Goal: Task Accomplishment & Management: Manage account settings

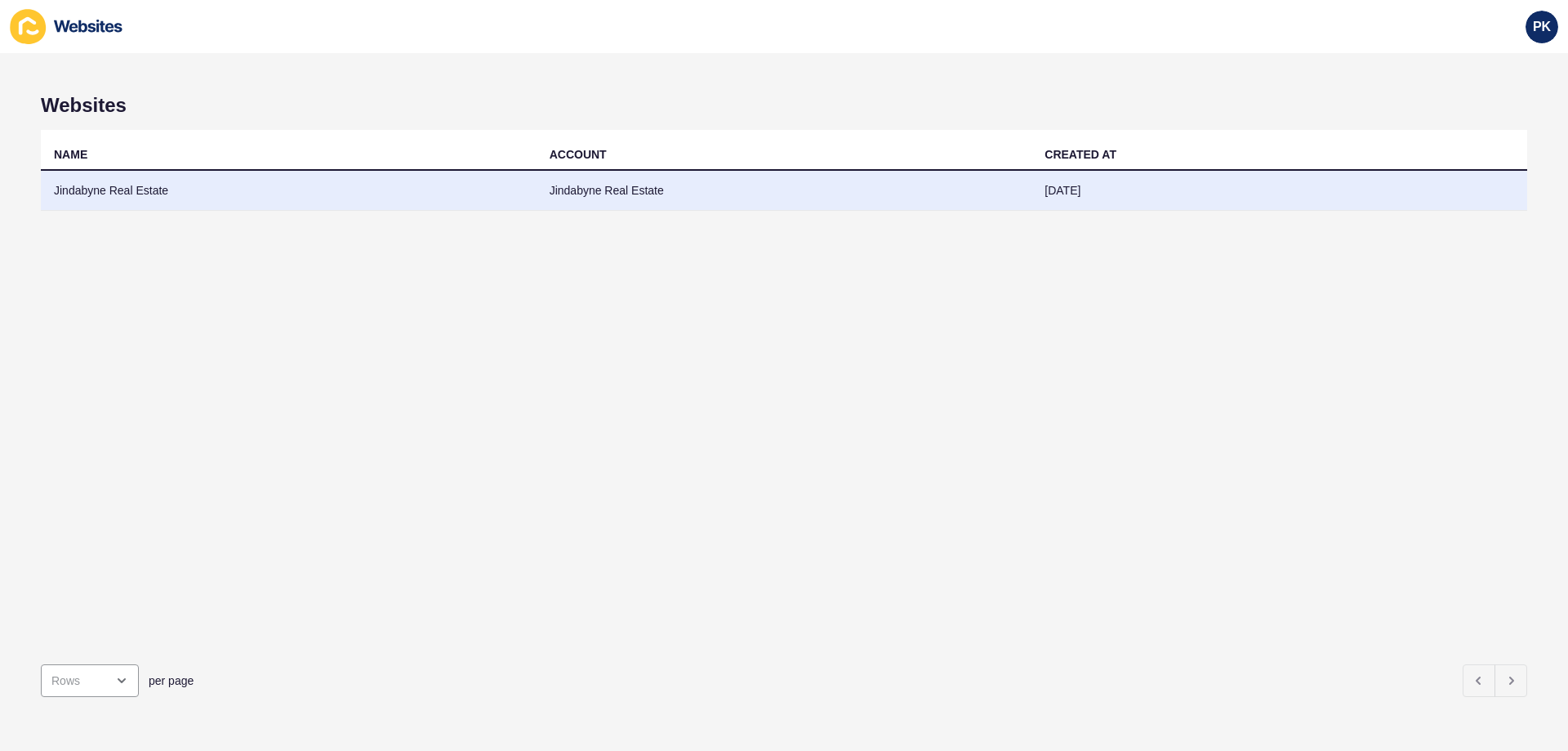
click at [699, 182] on td "Jindabyne Real Estate" at bounding box center [784, 190] width 495 height 40
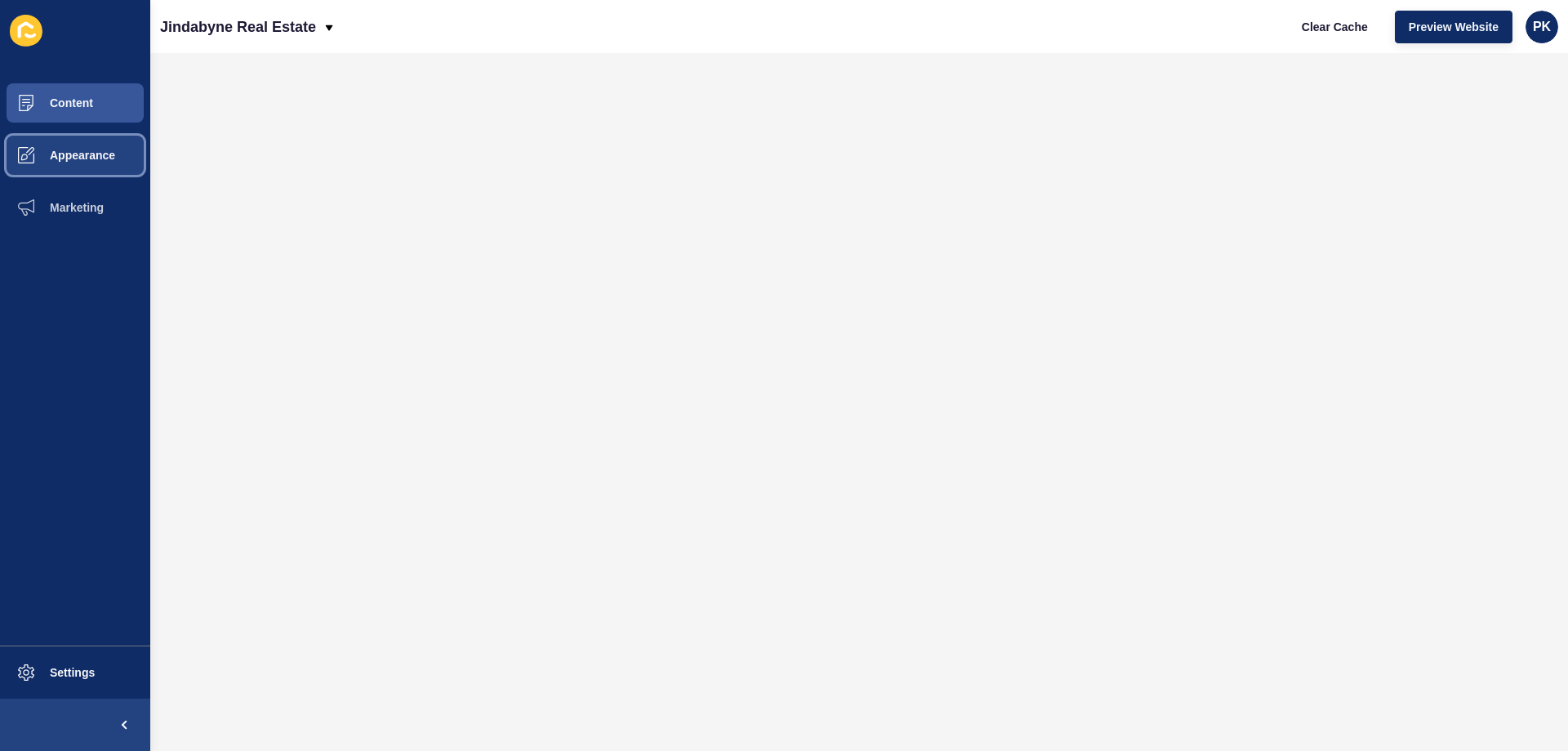
click at [86, 151] on span "Appearance" at bounding box center [56, 155] width 118 height 13
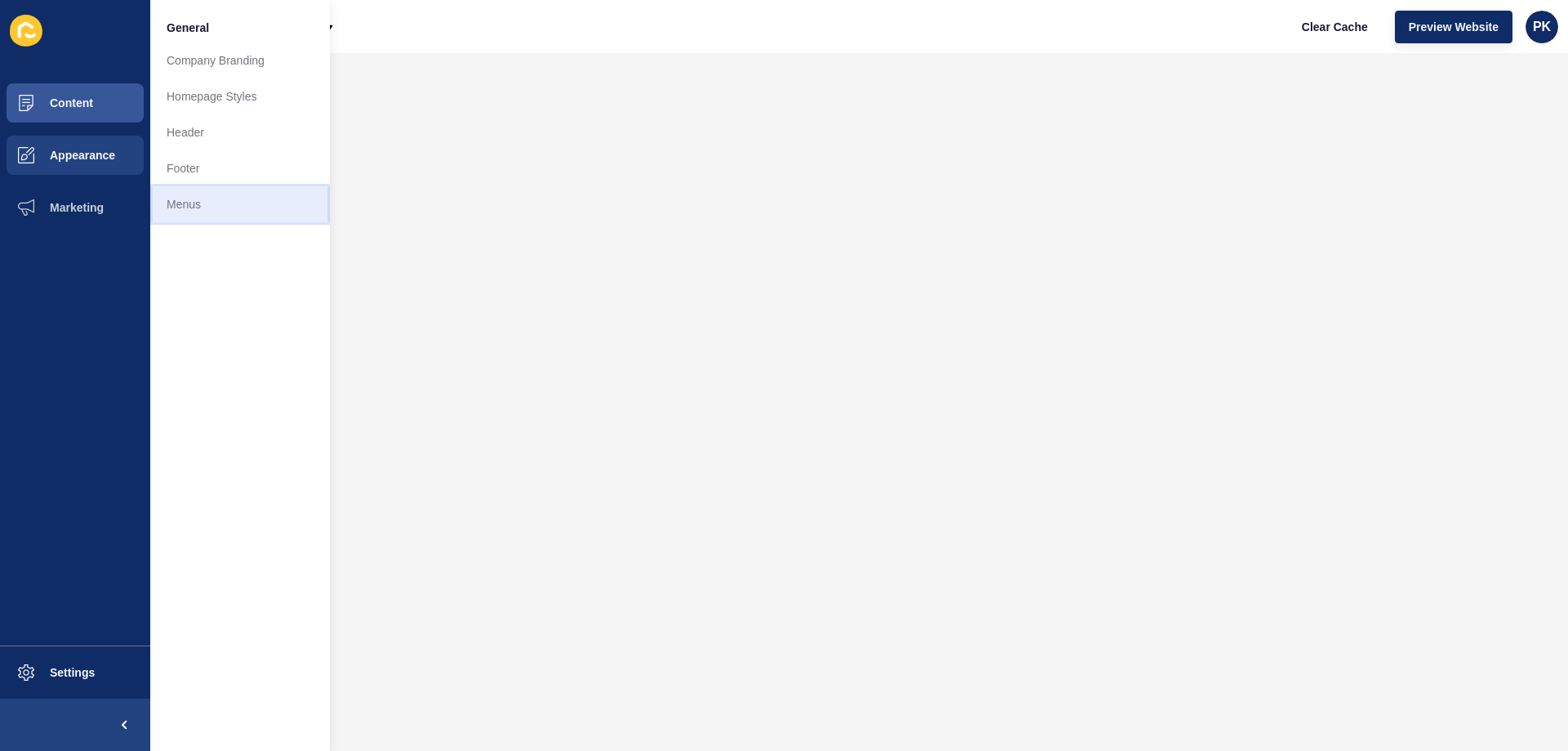
click at [182, 195] on link "Menus" at bounding box center [240, 204] width 180 height 36
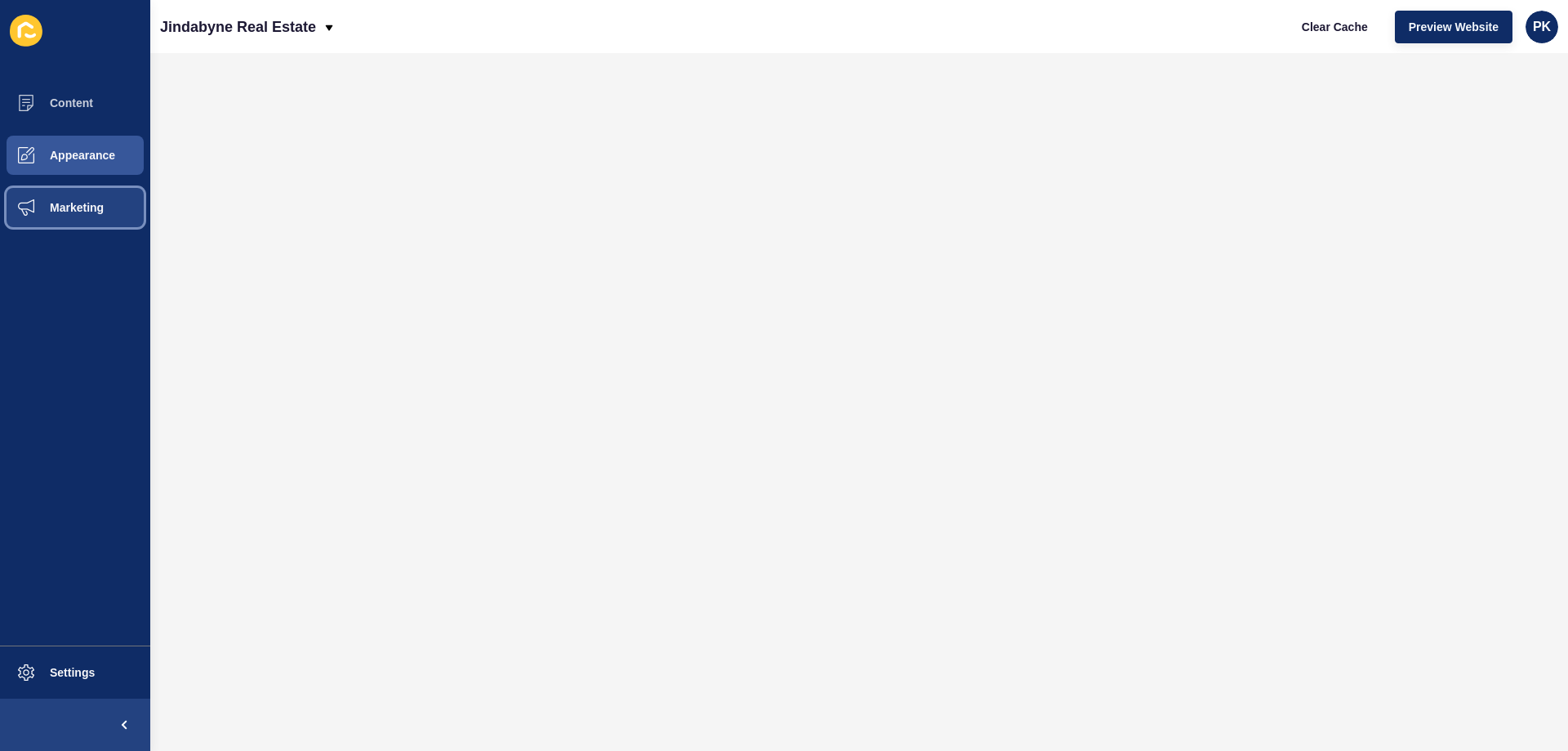
click at [83, 208] on span "Marketing" at bounding box center [50, 208] width 106 height 13
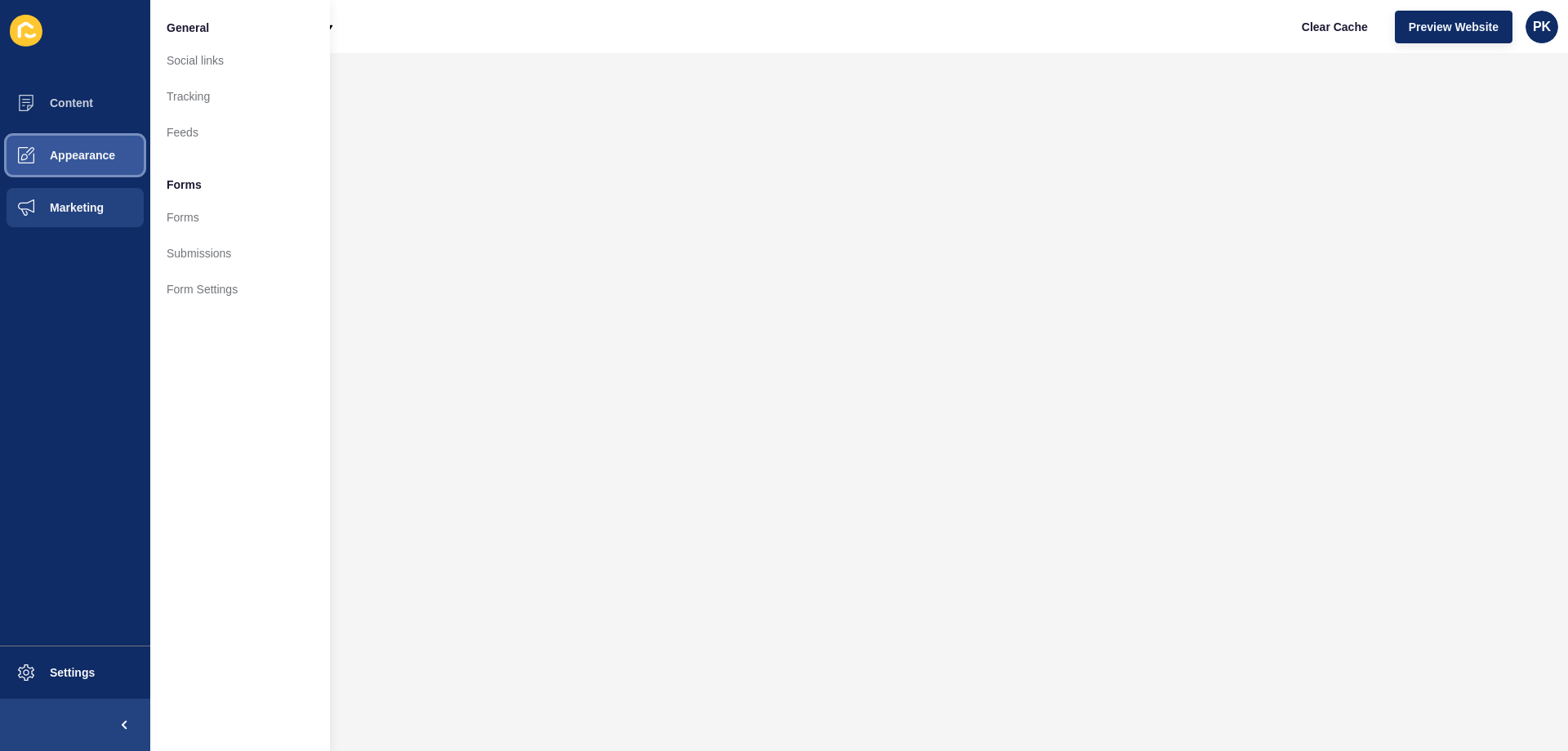
click at [96, 160] on span "Appearance" at bounding box center [56, 155] width 118 height 13
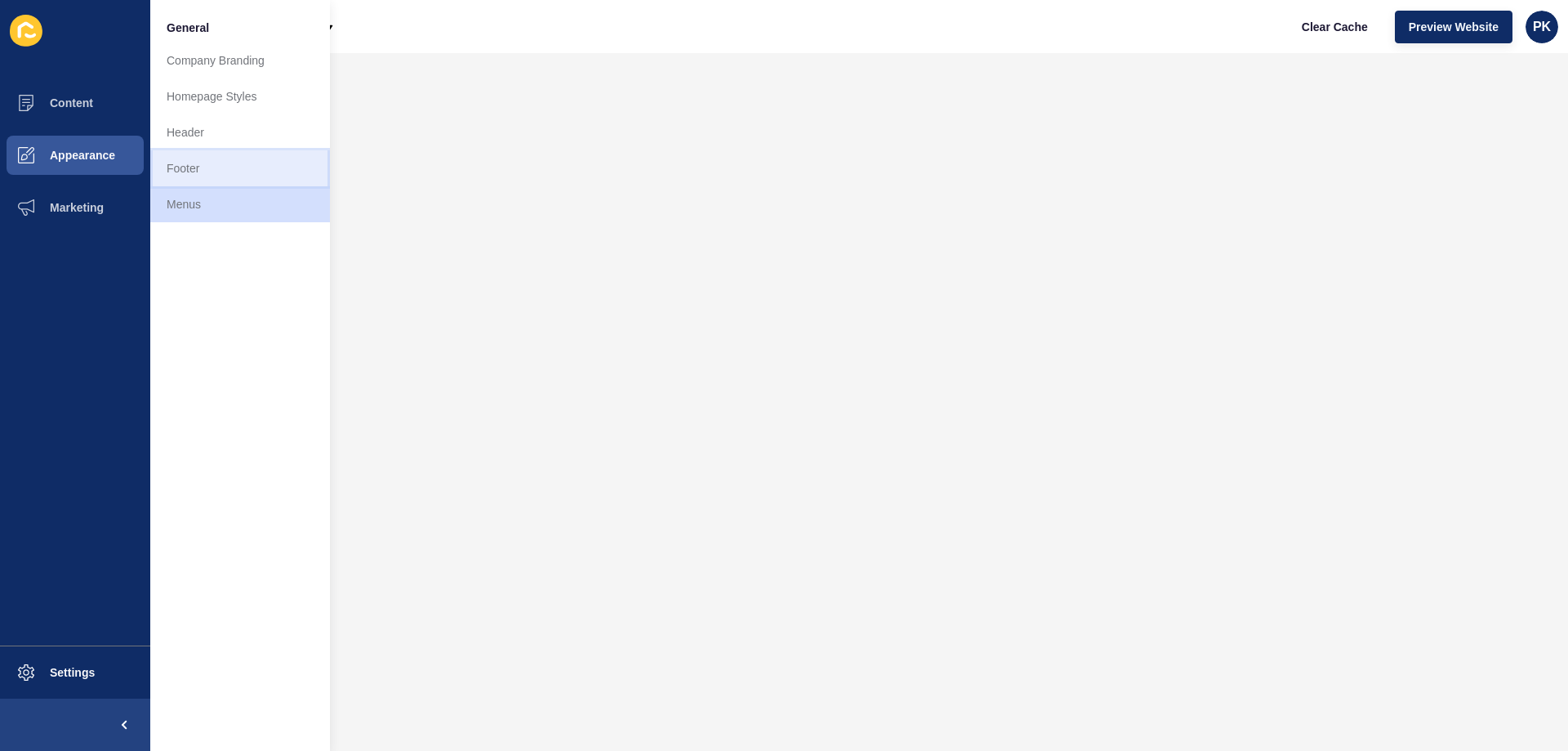
click at [220, 169] on link "Footer" at bounding box center [240, 168] width 180 height 36
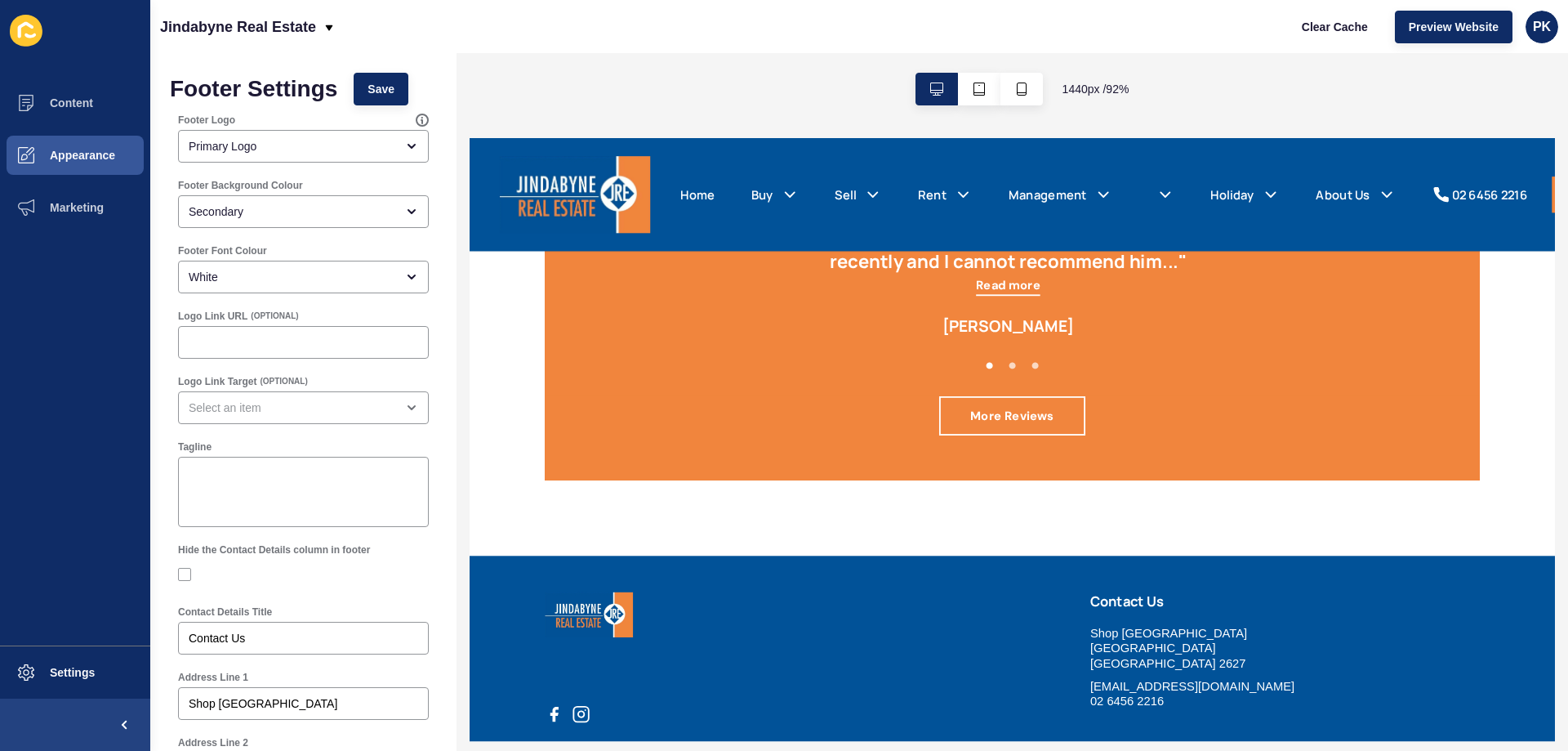
scroll to position [2424, 0]
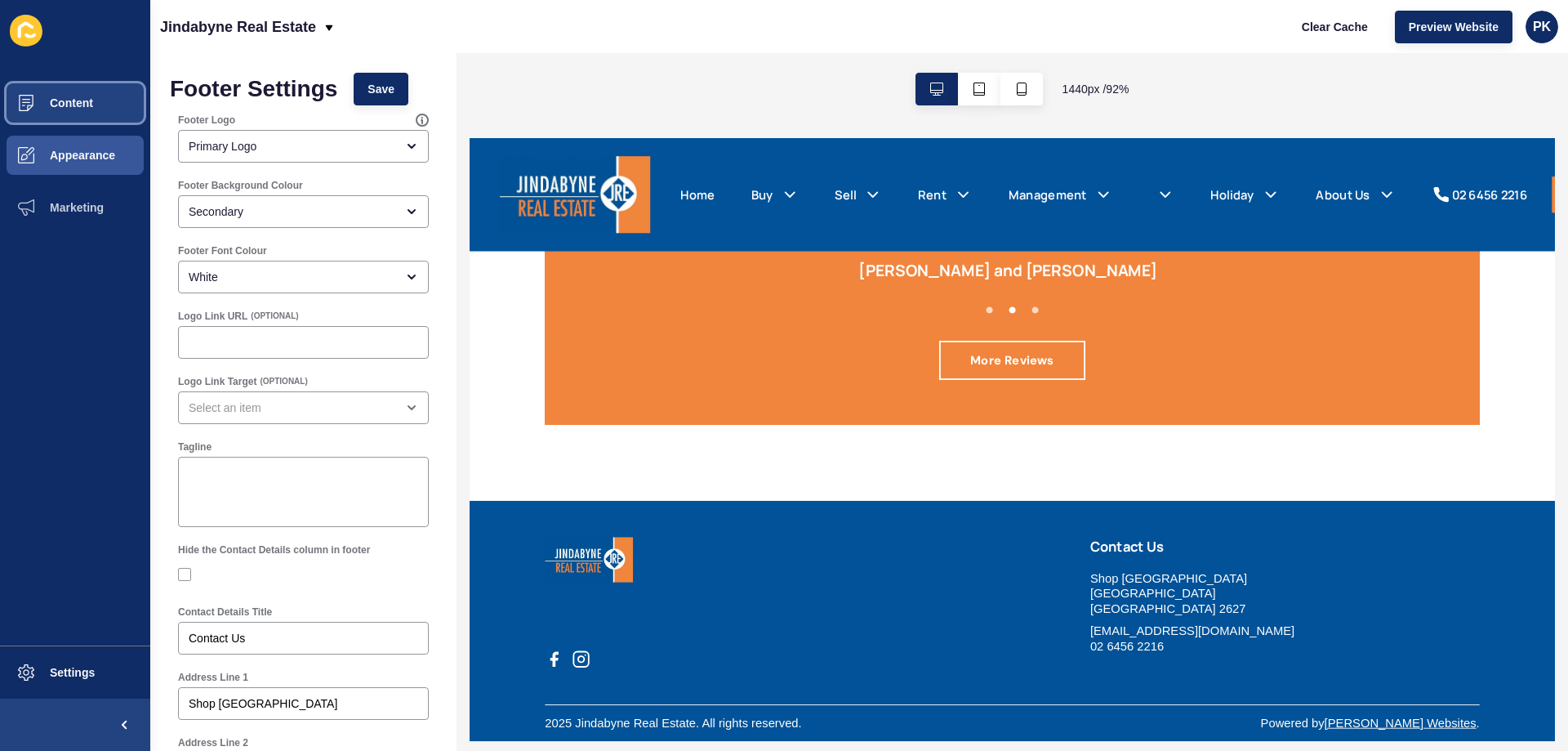
click at [54, 109] on span "Content" at bounding box center [45, 103] width 95 height 13
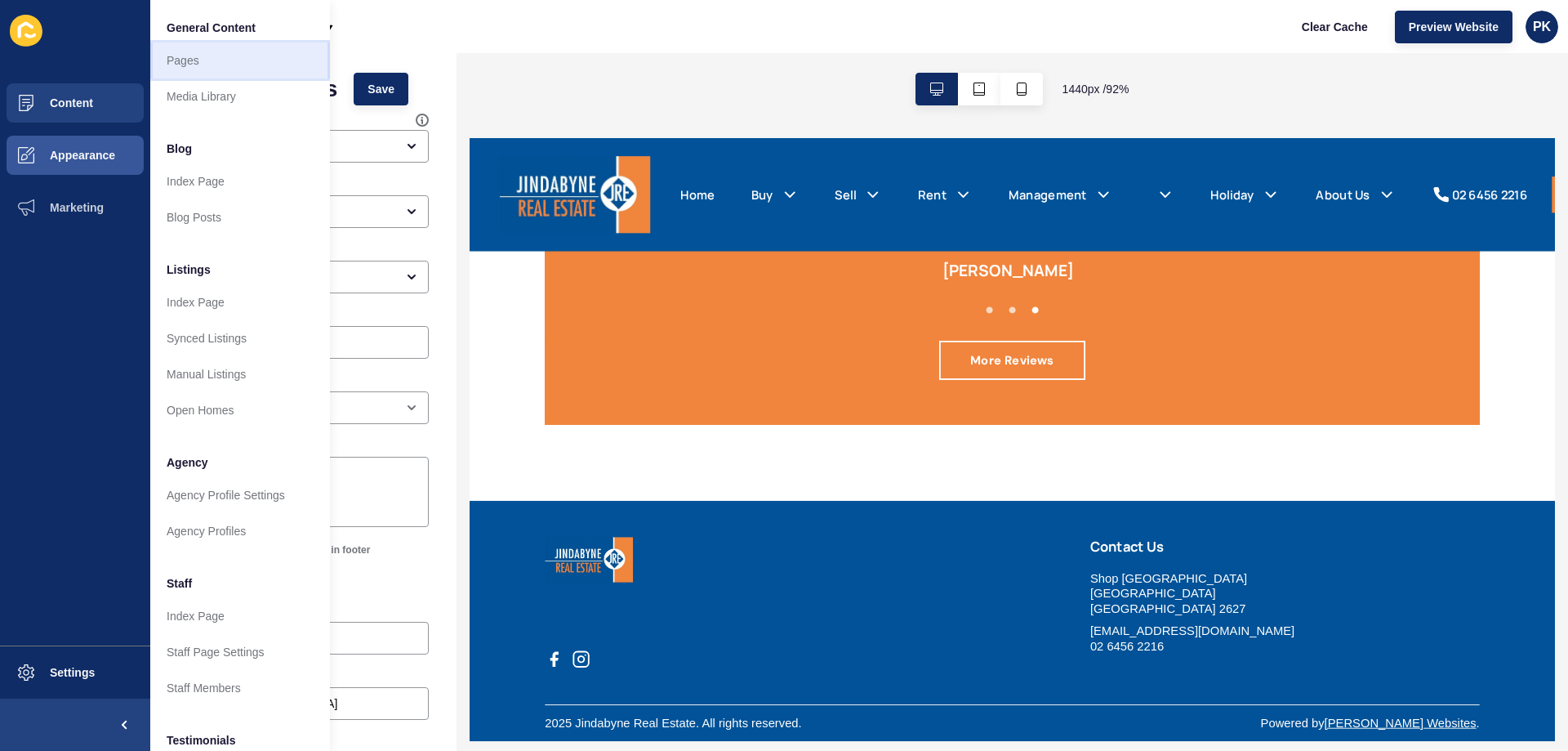
click at [202, 68] on link "Pages" at bounding box center [240, 60] width 180 height 36
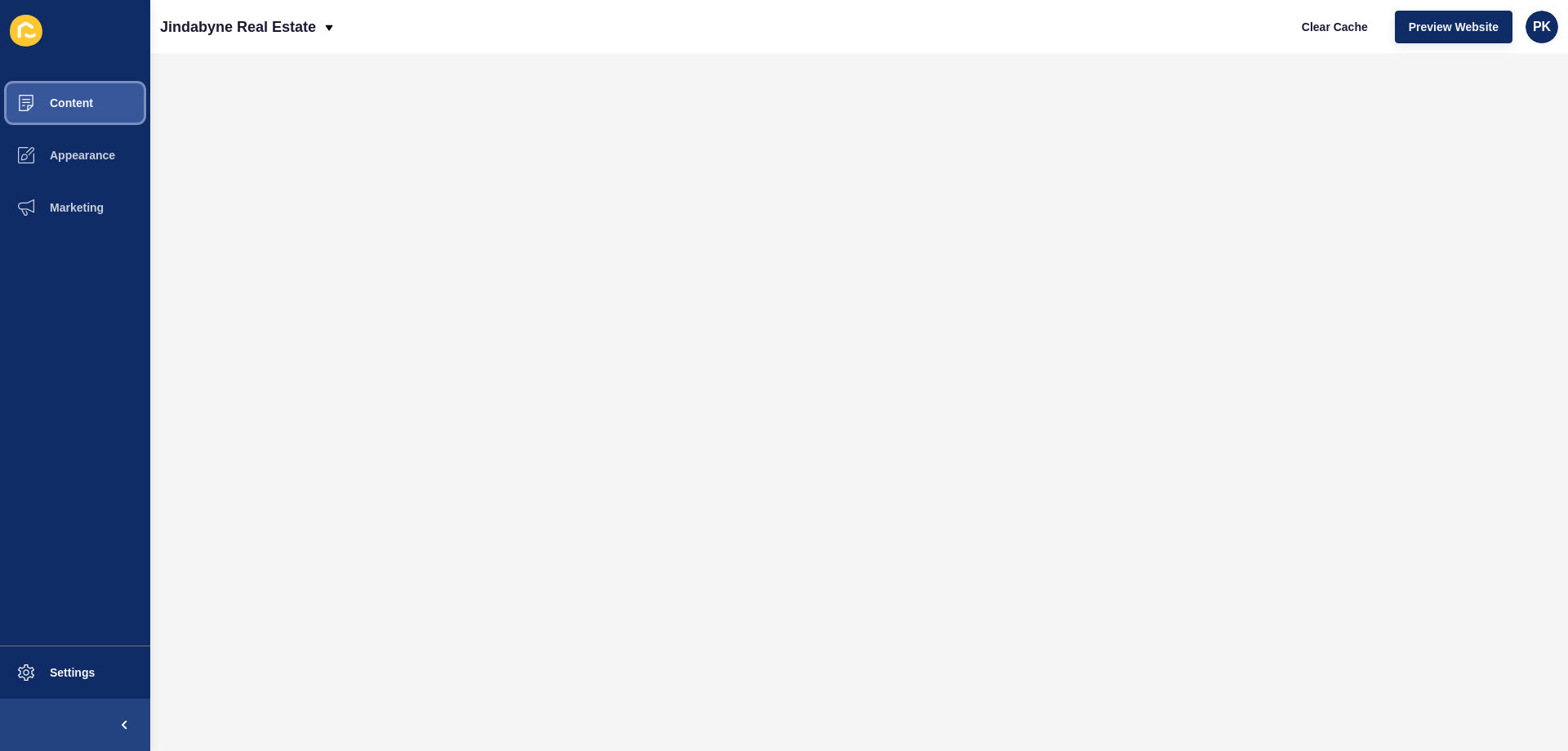
click at [29, 101] on span "Content" at bounding box center [45, 103] width 95 height 13
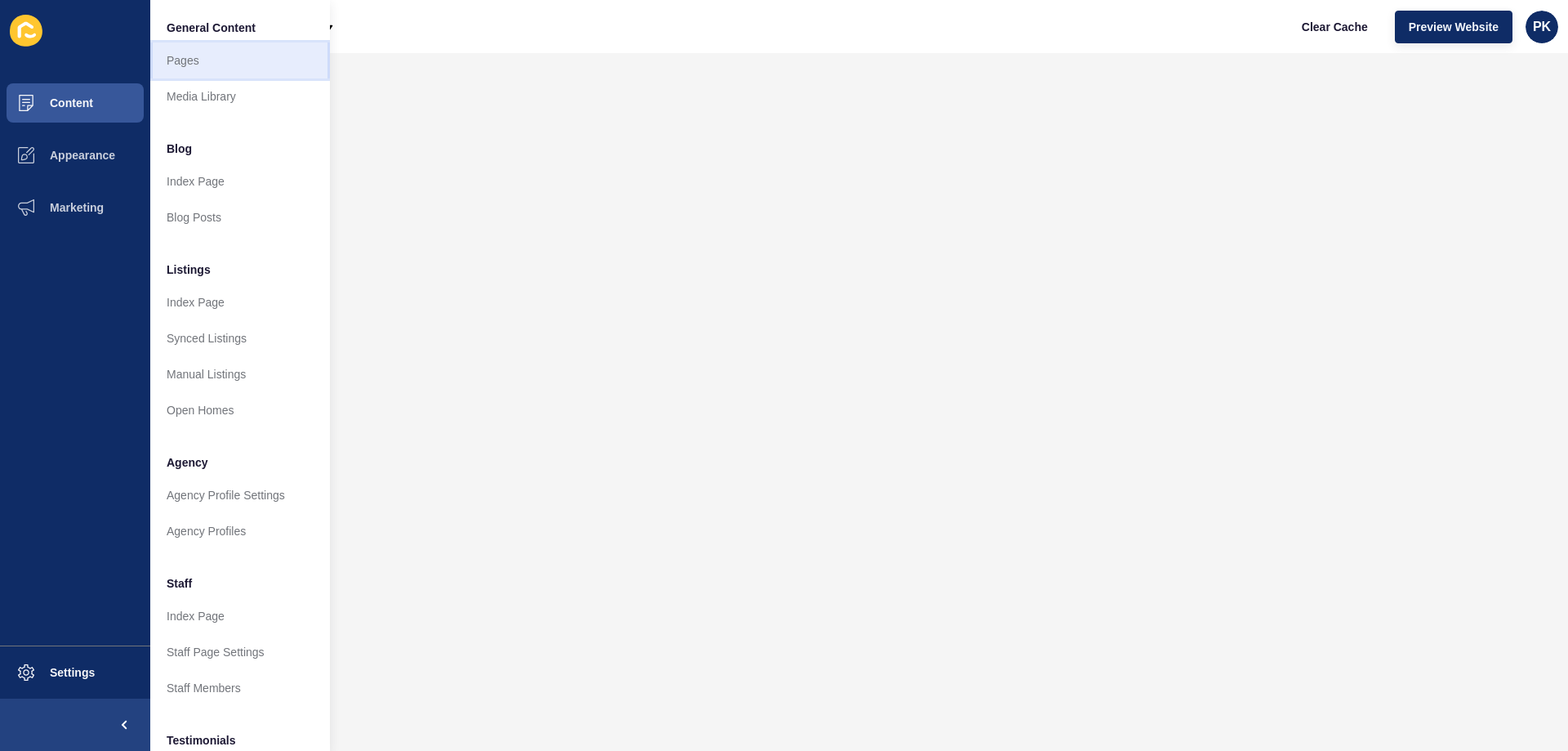
click at [186, 66] on link "Pages" at bounding box center [240, 60] width 180 height 36
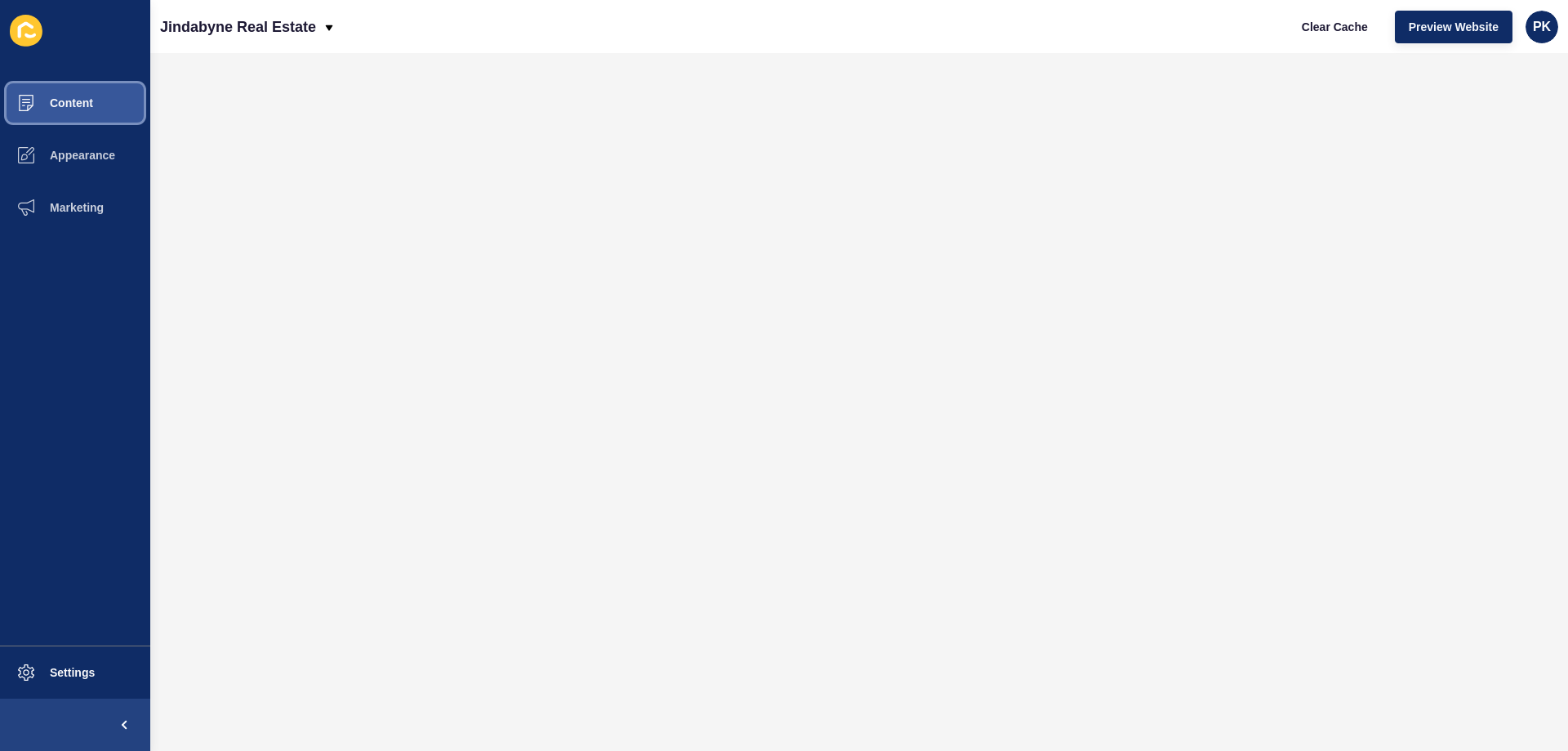
click at [81, 117] on button "Content" at bounding box center [75, 103] width 150 height 52
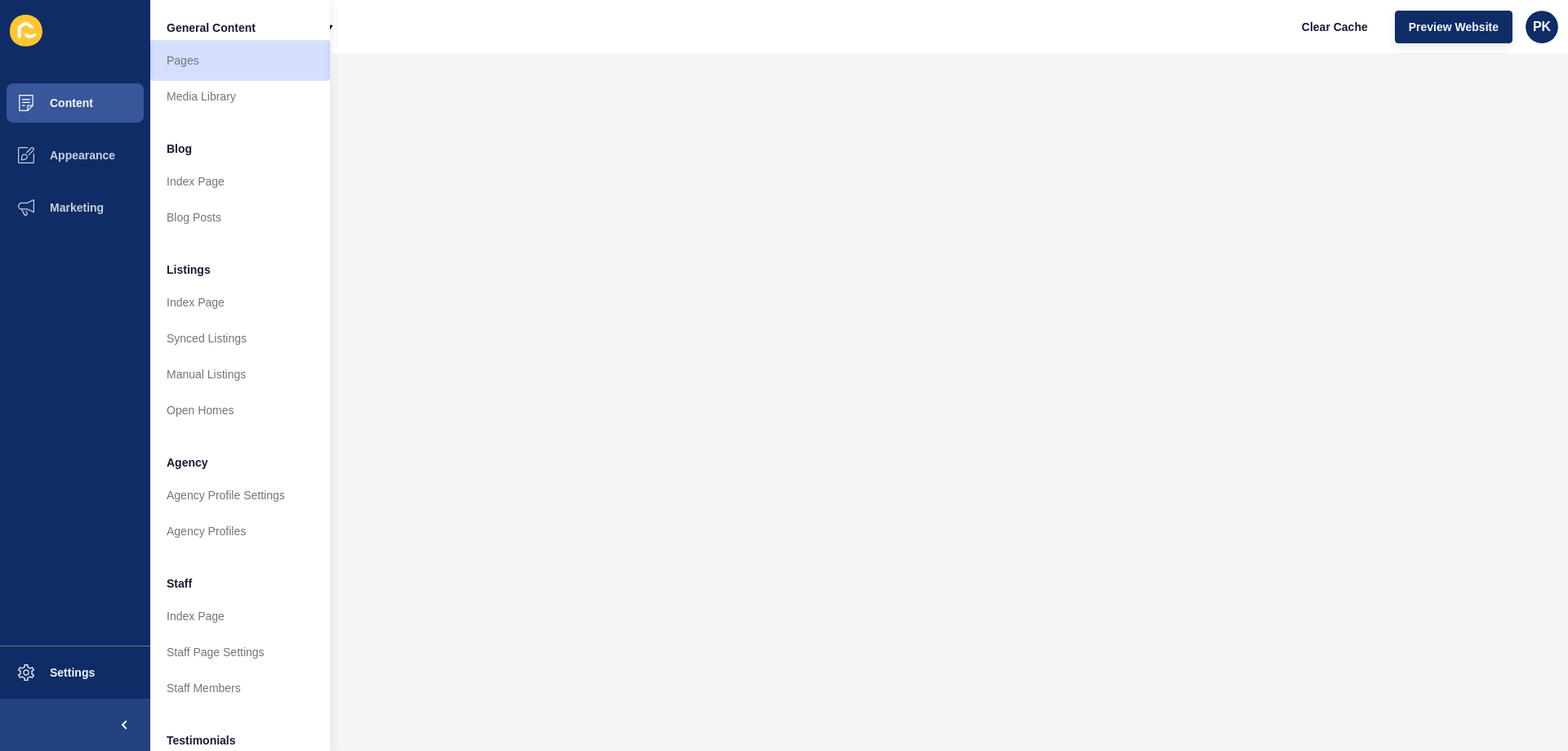
click at [188, 61] on link "Pages" at bounding box center [240, 60] width 180 height 36
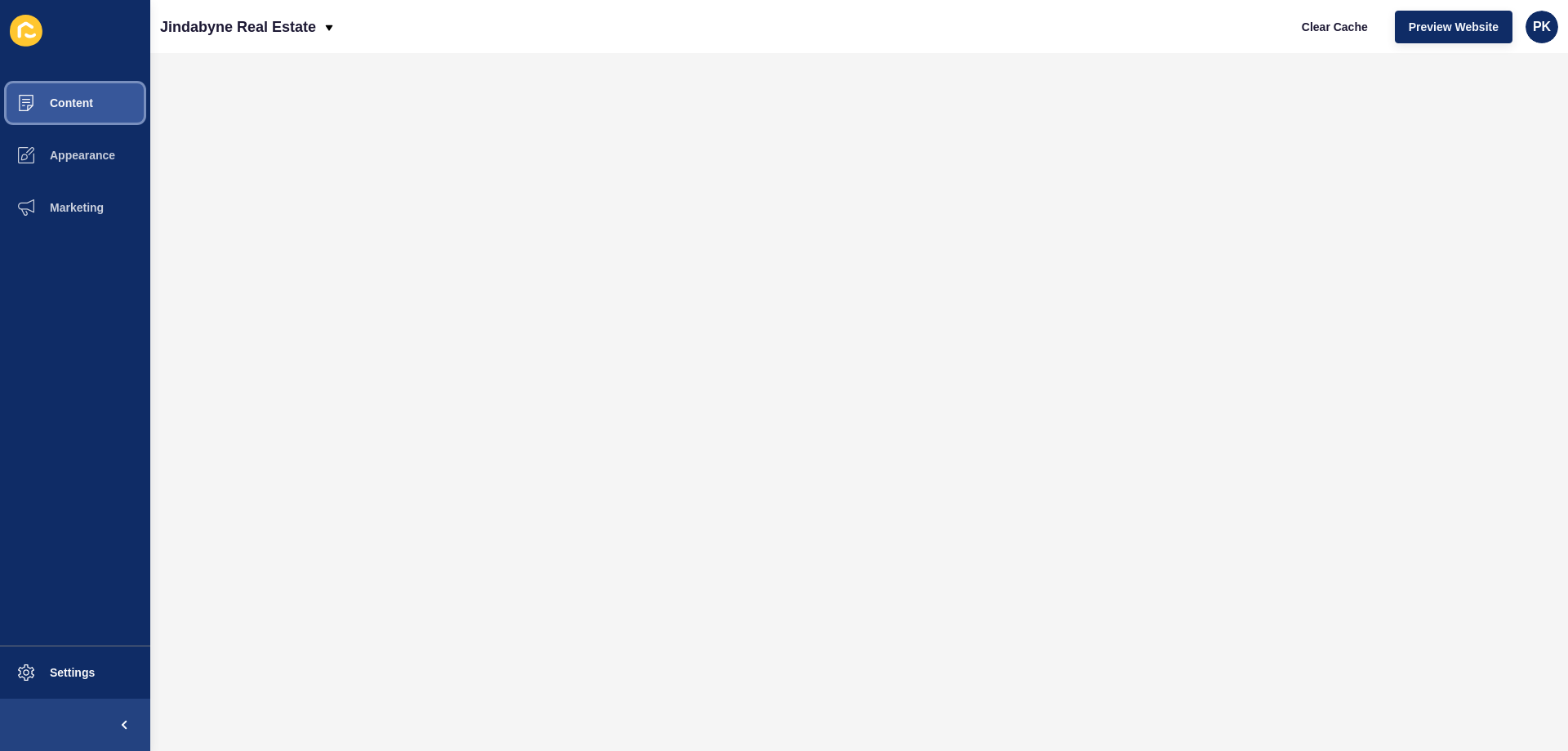
click at [71, 89] on button "Content" at bounding box center [75, 103] width 150 height 52
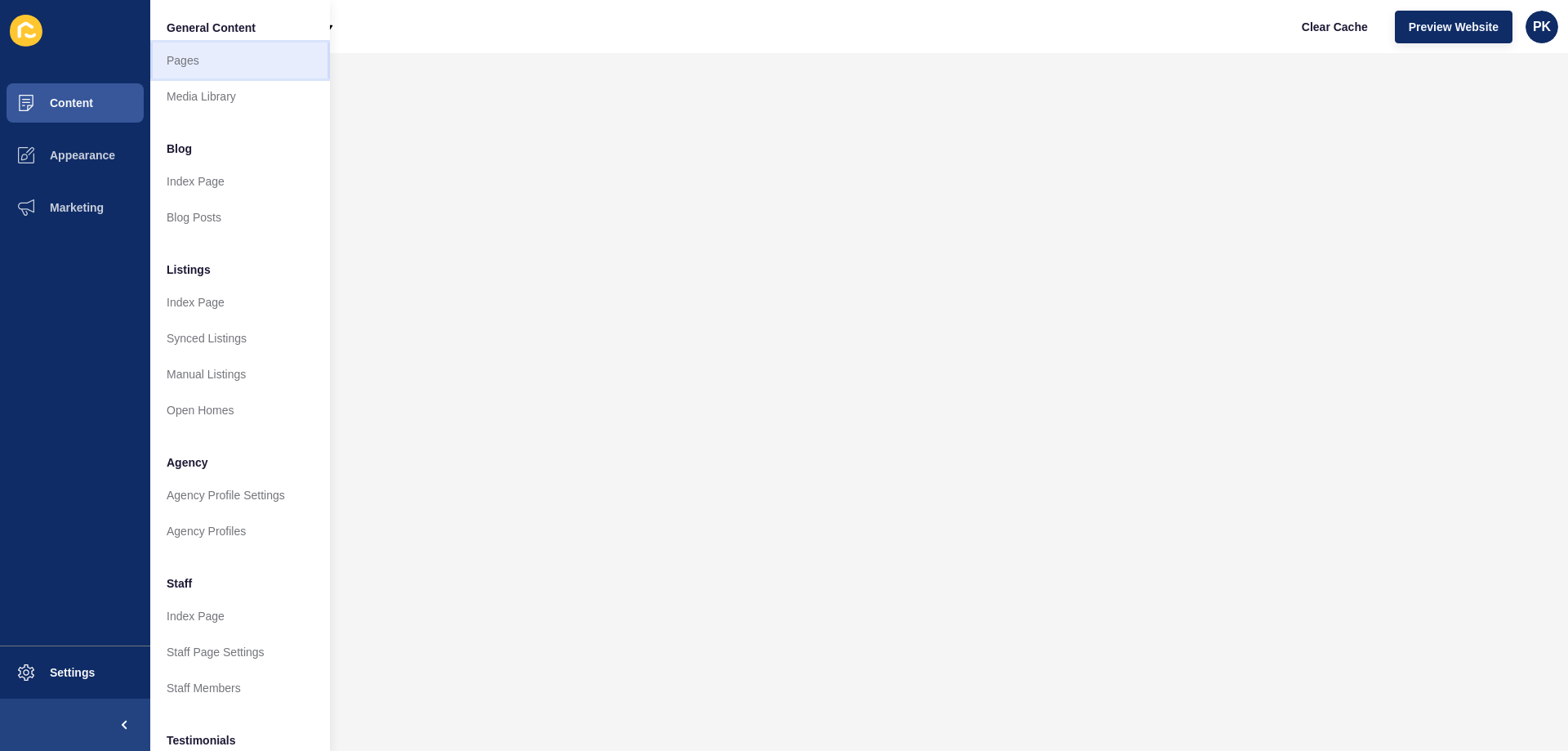
click at [210, 66] on link "Pages" at bounding box center [240, 60] width 180 height 36
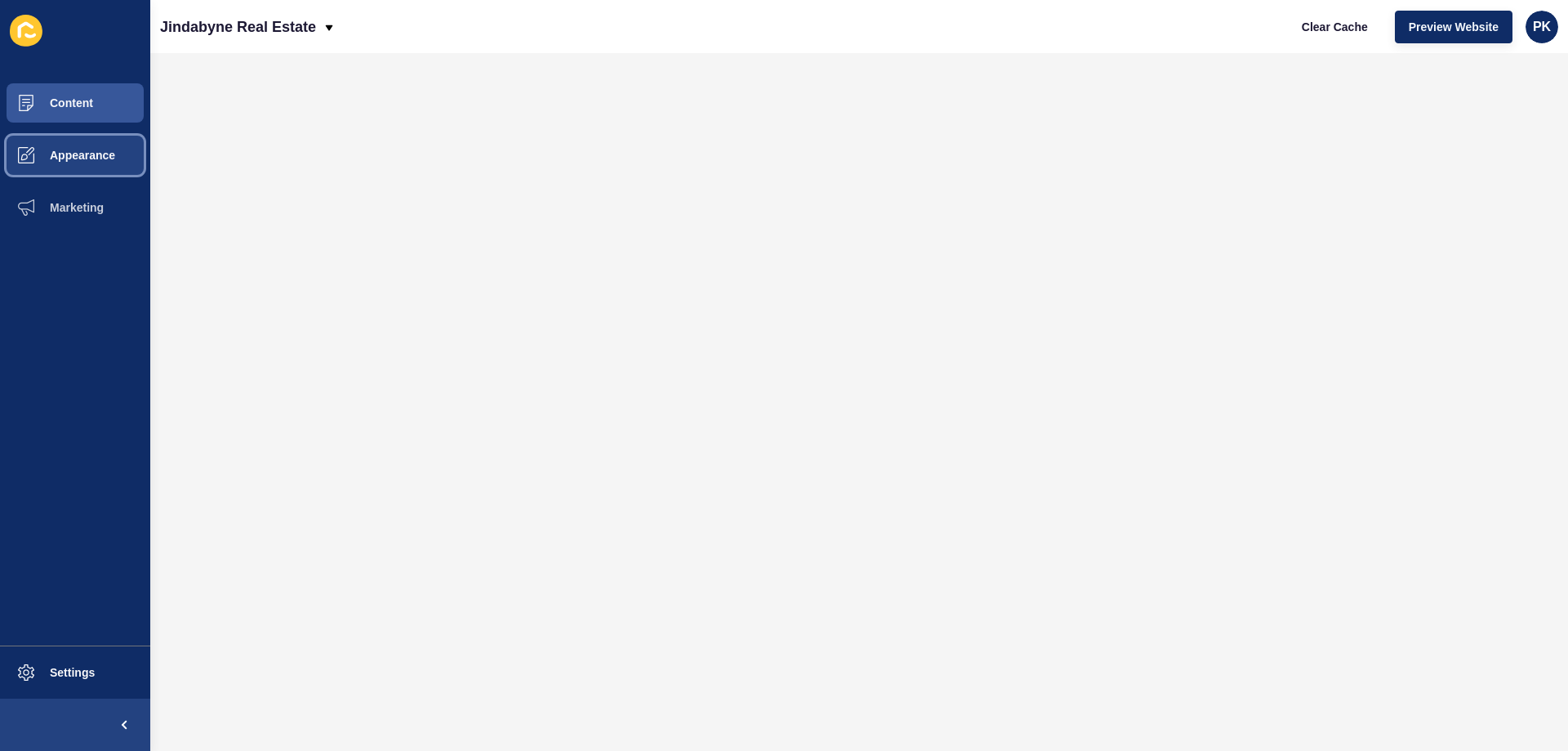
click at [73, 156] on span "Appearance" at bounding box center [56, 155] width 118 height 13
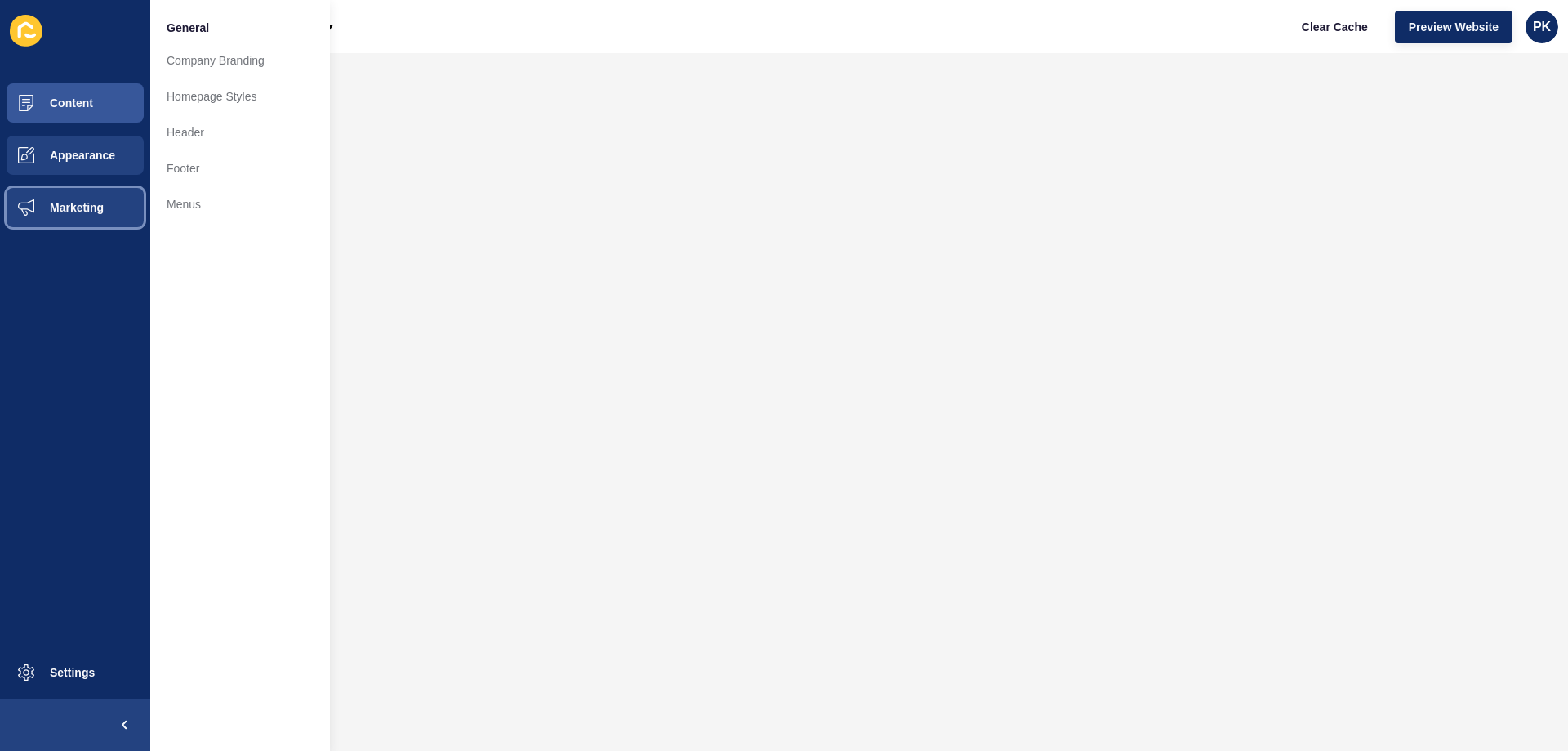
click at [70, 212] on span "Marketing" at bounding box center [50, 208] width 106 height 13
click at [69, 178] on button "Appearance" at bounding box center [75, 155] width 150 height 52
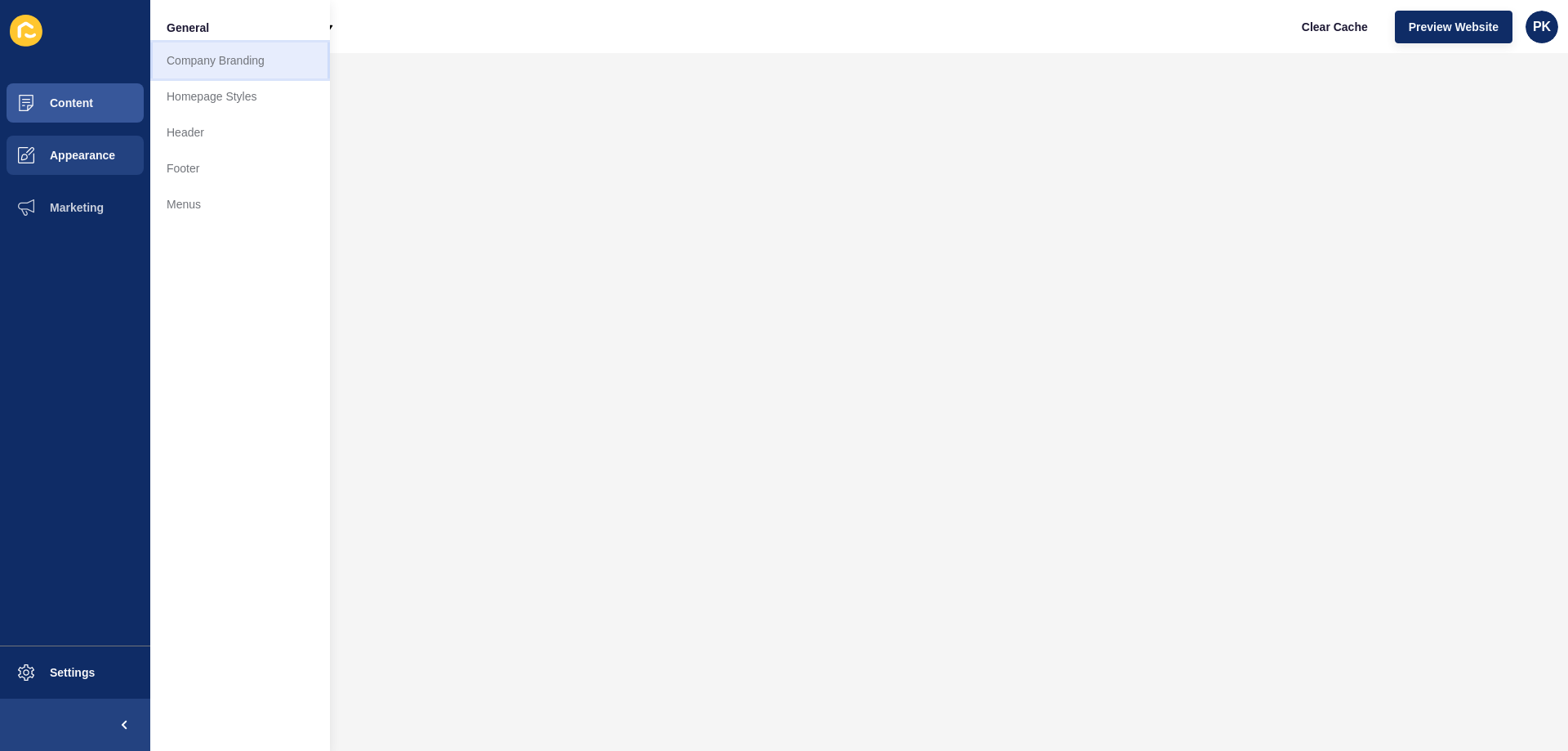
click at [226, 66] on link "Company Branding" at bounding box center [240, 60] width 180 height 36
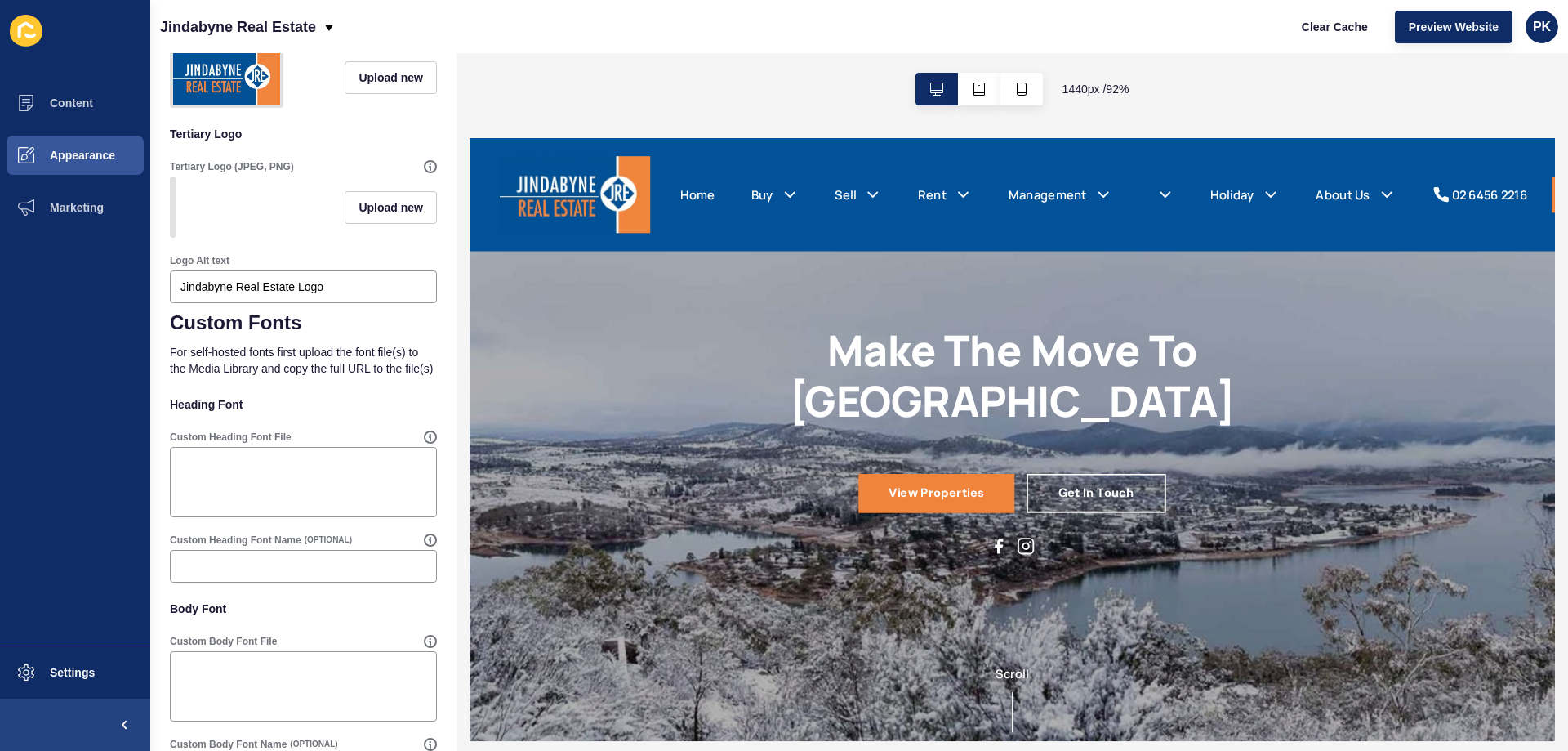
scroll to position [712, 0]
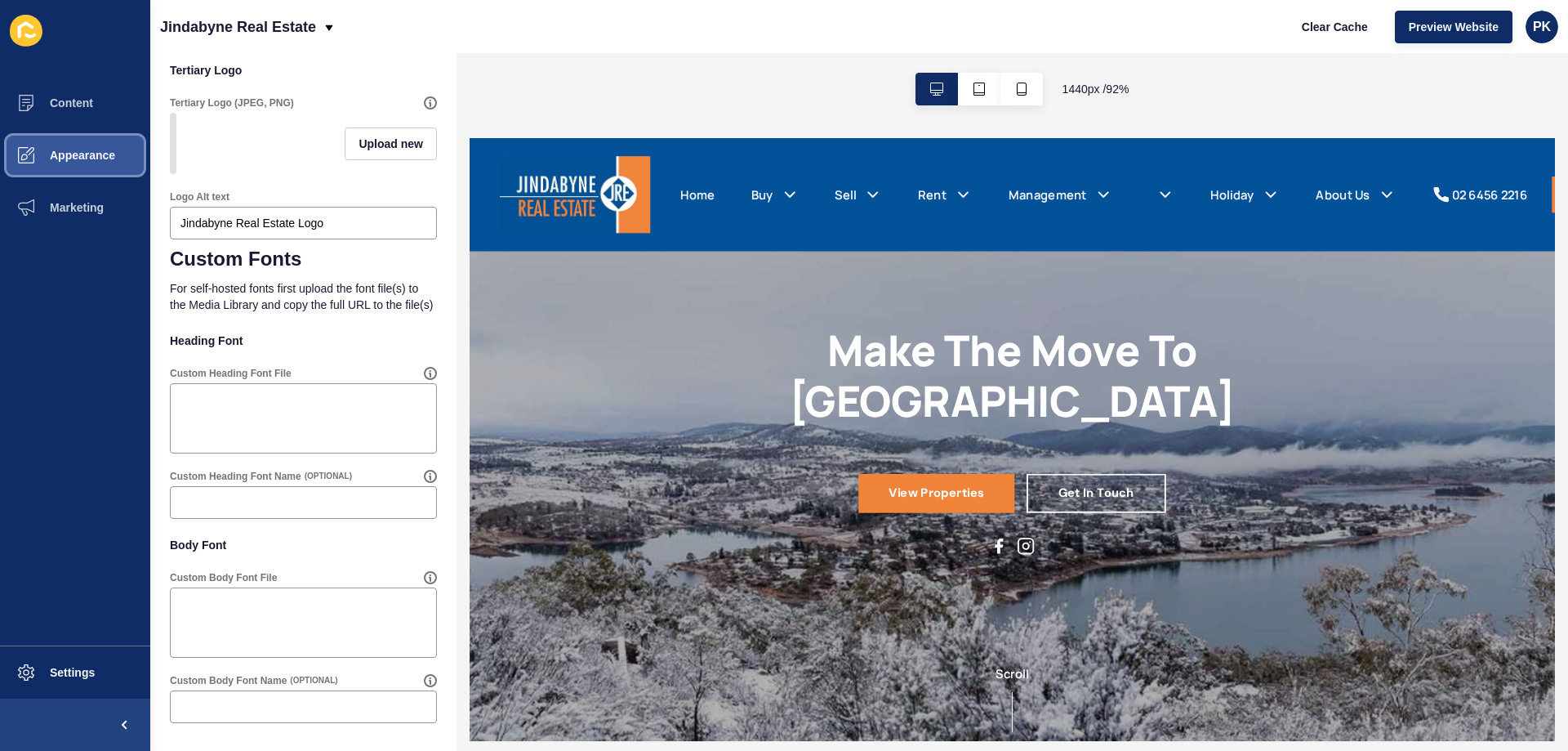
click at [90, 138] on button "Appearance" at bounding box center [75, 155] width 150 height 52
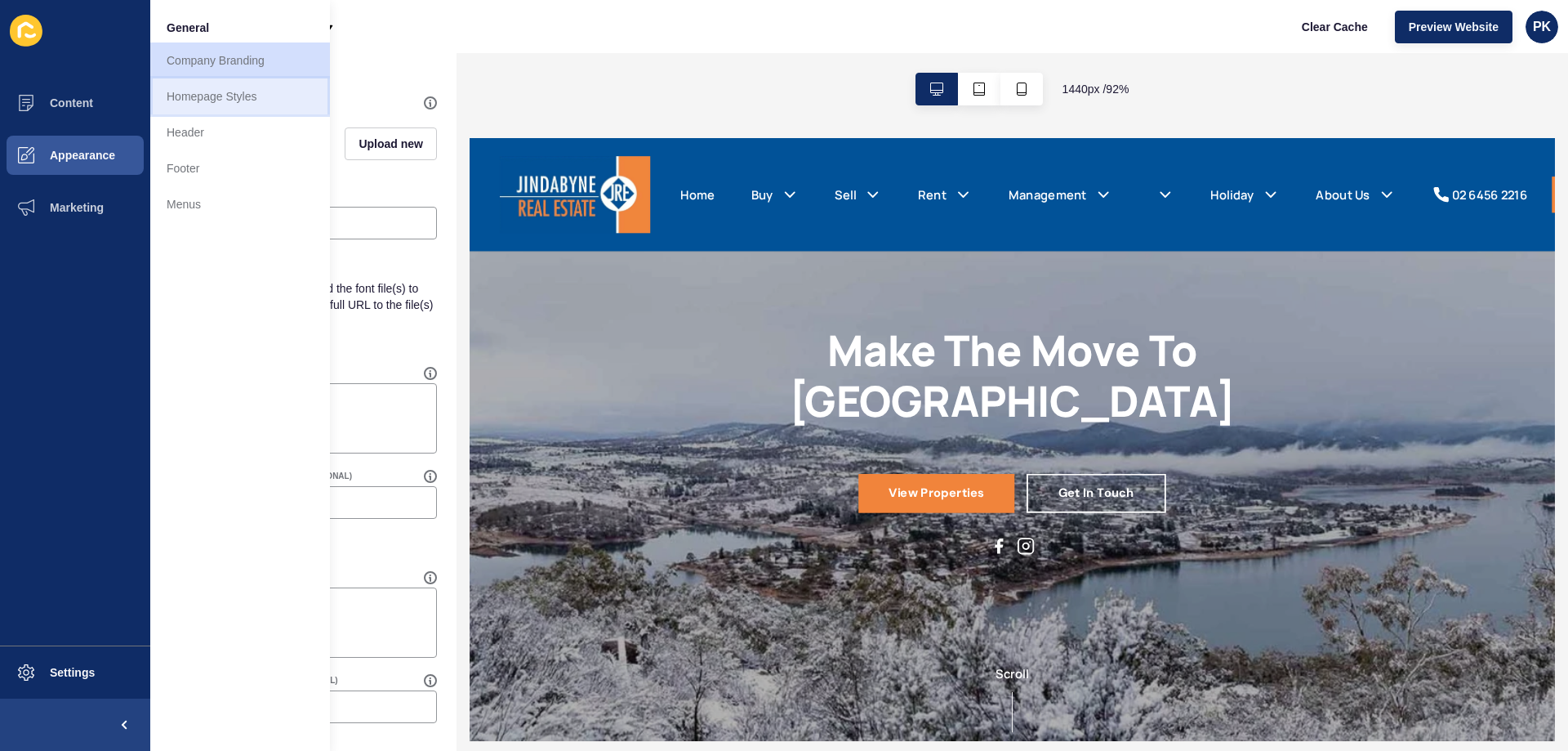
click at [220, 86] on link "Homepage Styles" at bounding box center [240, 96] width 180 height 36
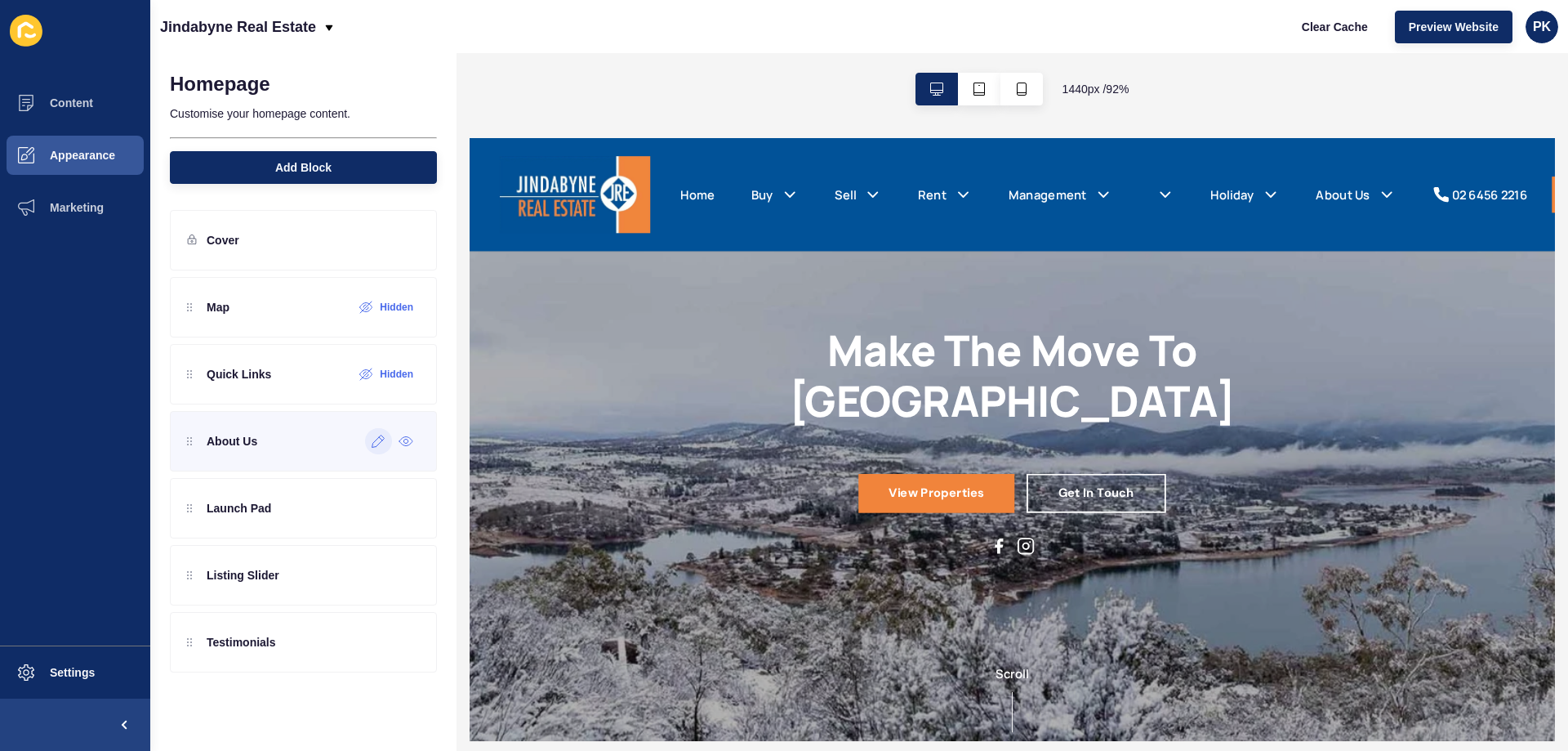
click at [377, 446] on icon at bounding box center [378, 441] width 14 height 13
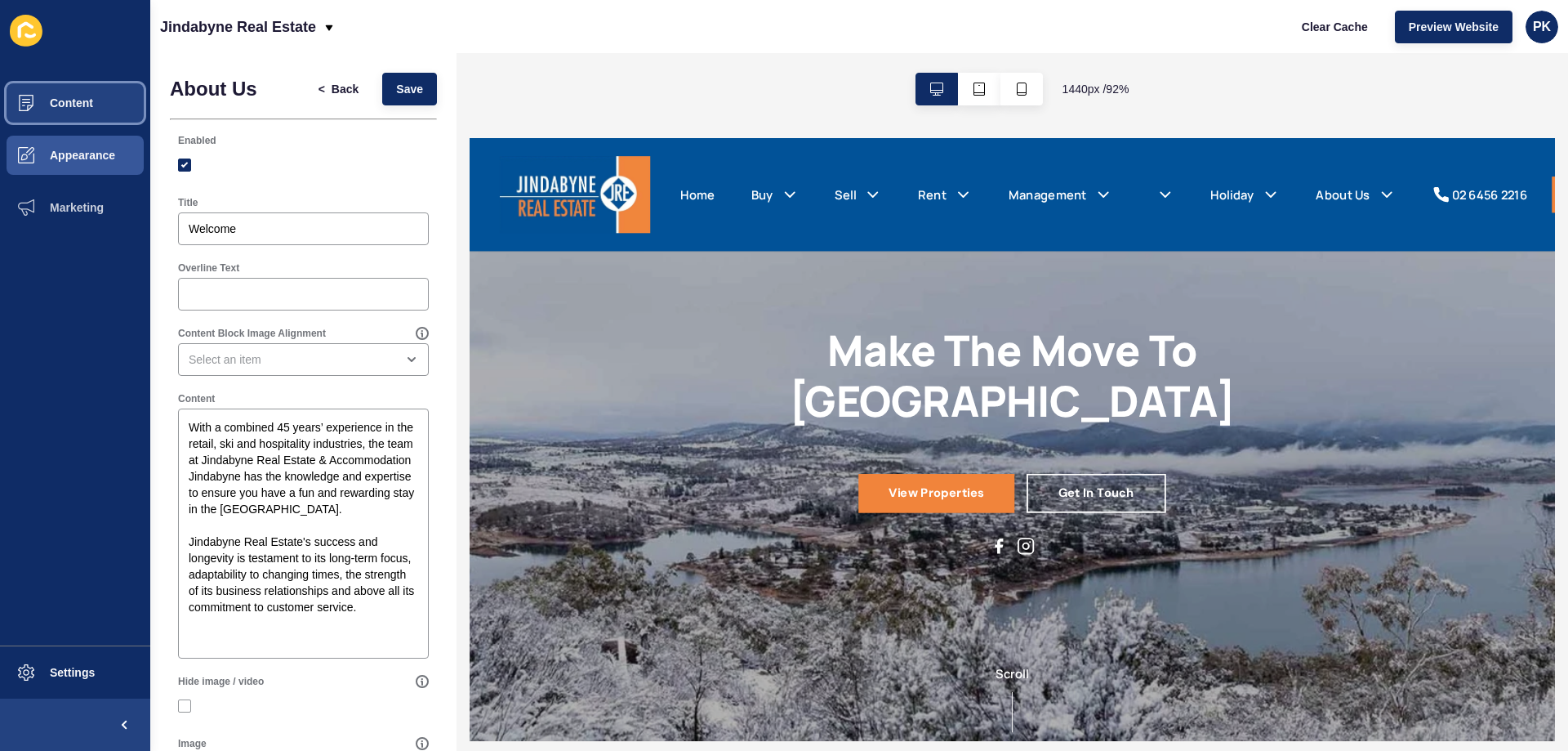
click at [82, 110] on span "Content" at bounding box center [45, 103] width 95 height 13
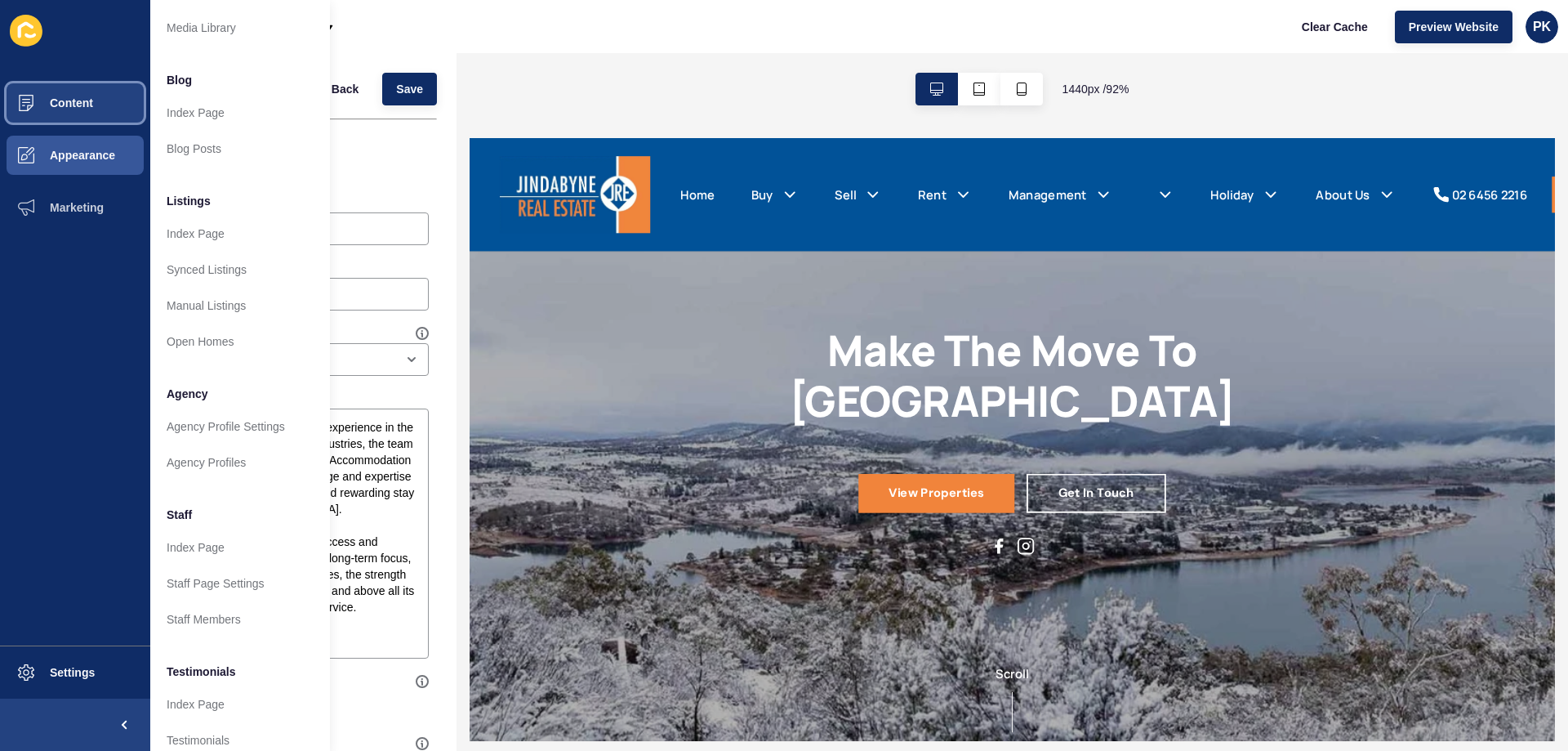
scroll to position [55, 0]
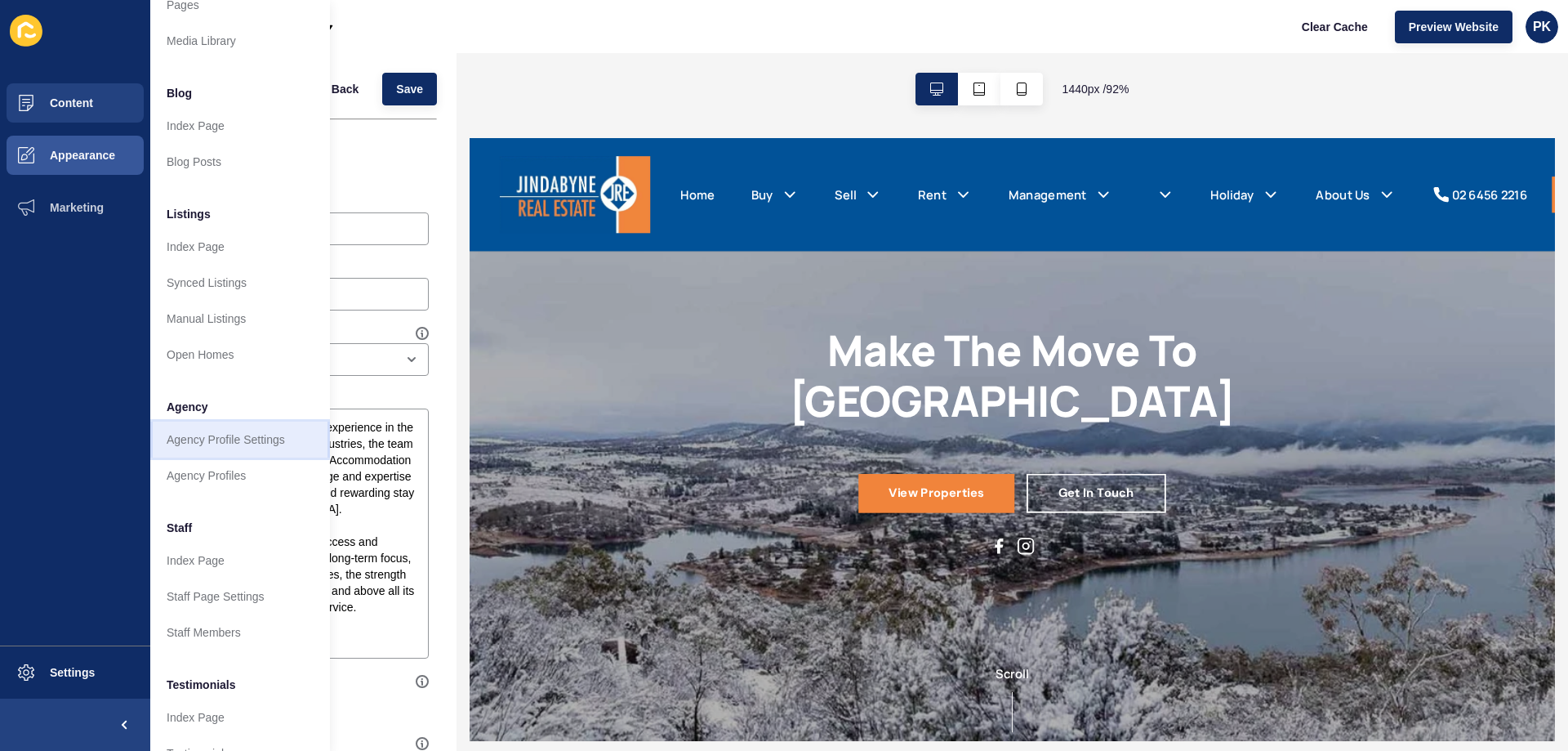
click at [224, 444] on link "Agency Profile Settings" at bounding box center [240, 439] width 180 height 36
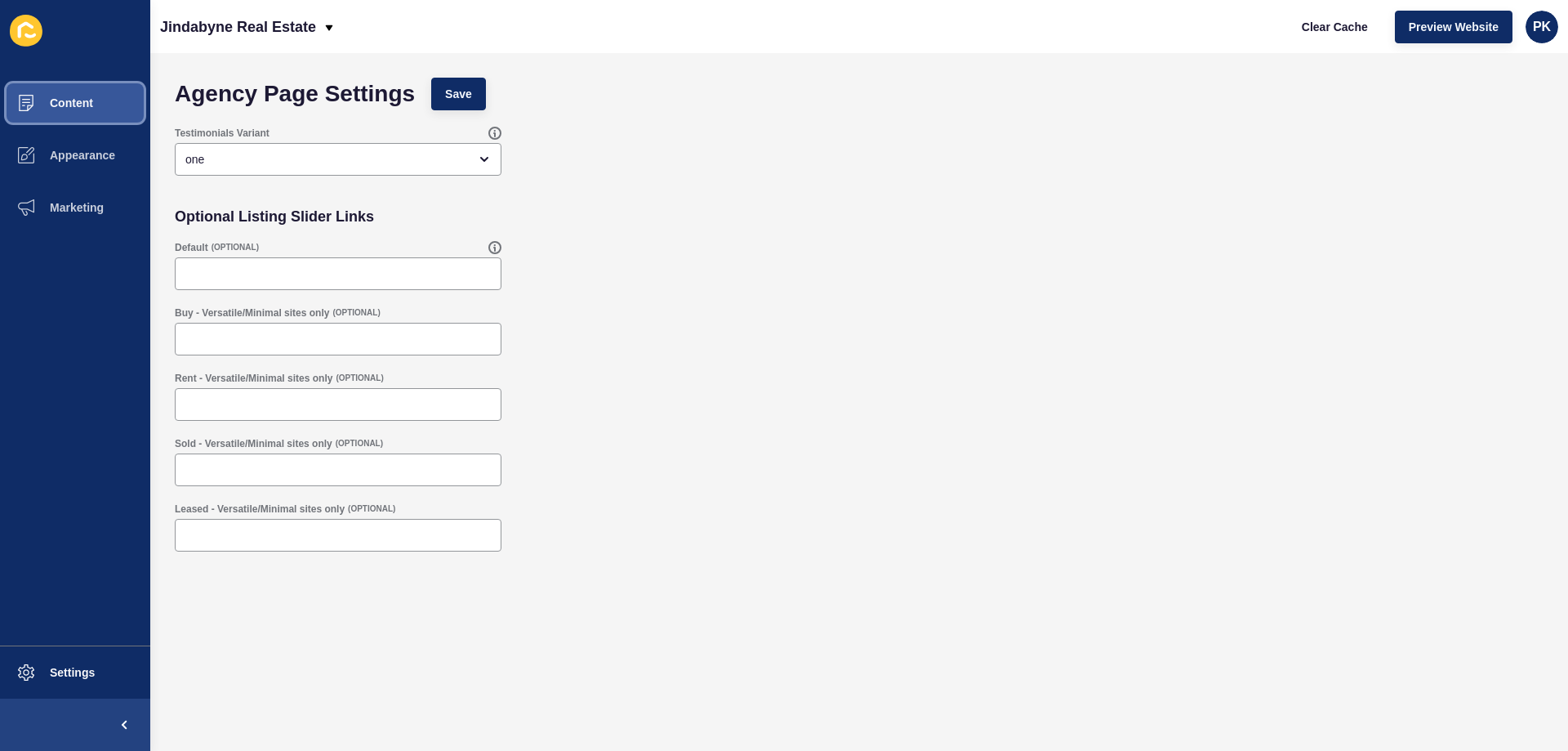
click at [107, 105] on button "Content" at bounding box center [75, 103] width 150 height 52
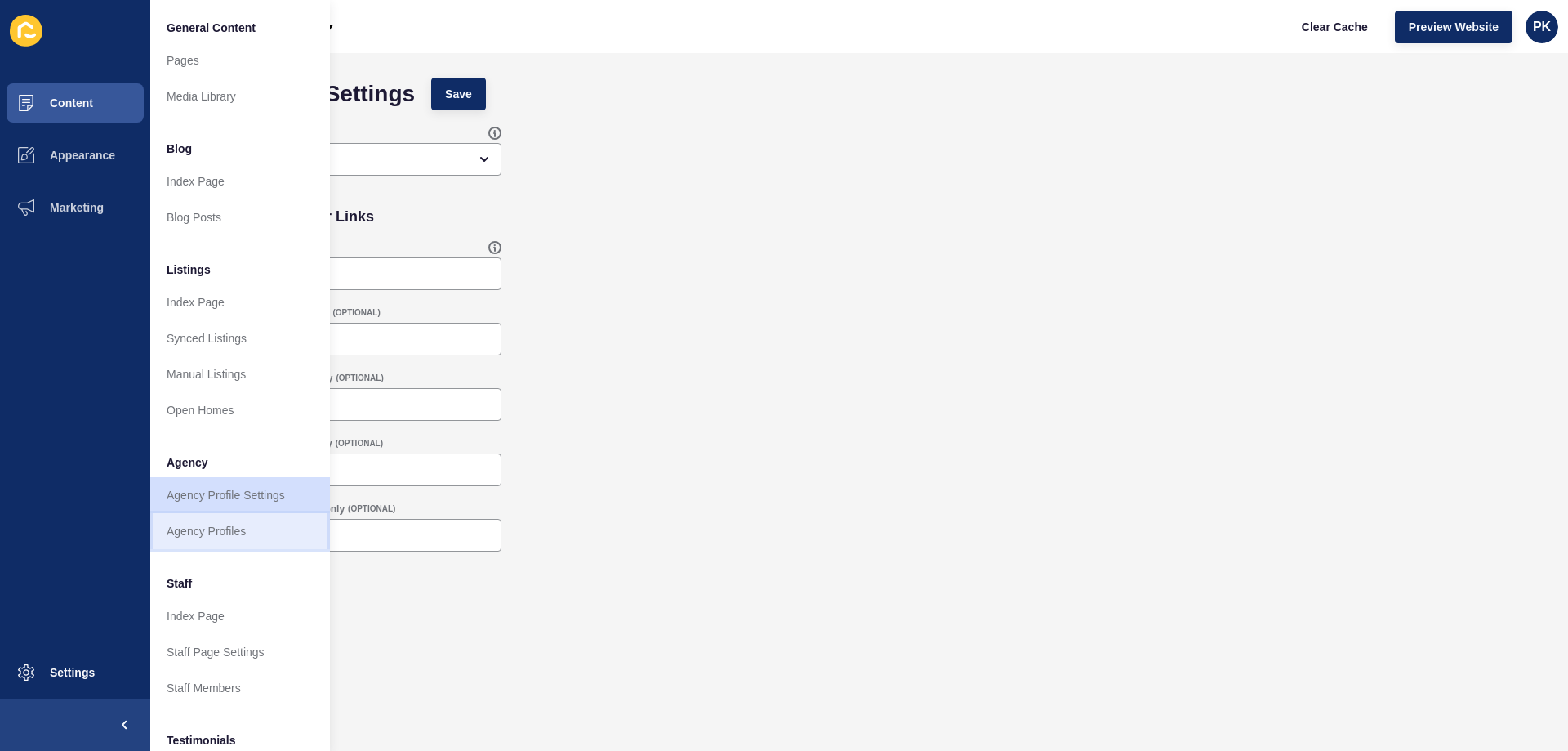
click at [201, 526] on link "Agency Profiles" at bounding box center [240, 531] width 180 height 36
